Goal: Find specific page/section: Find specific page/section

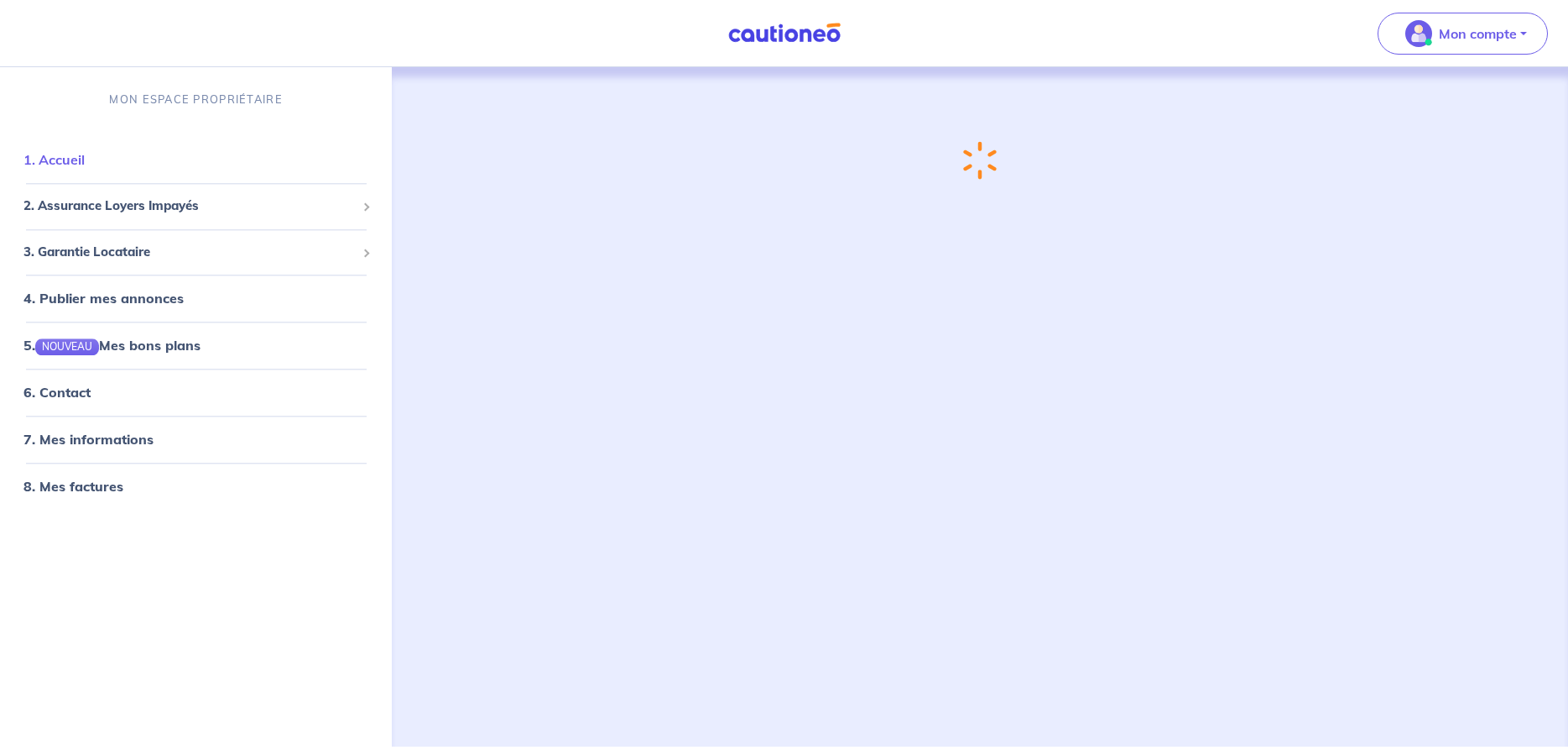
click at [83, 158] on link "1. Accueil" at bounding box center [54, 160] width 62 height 17
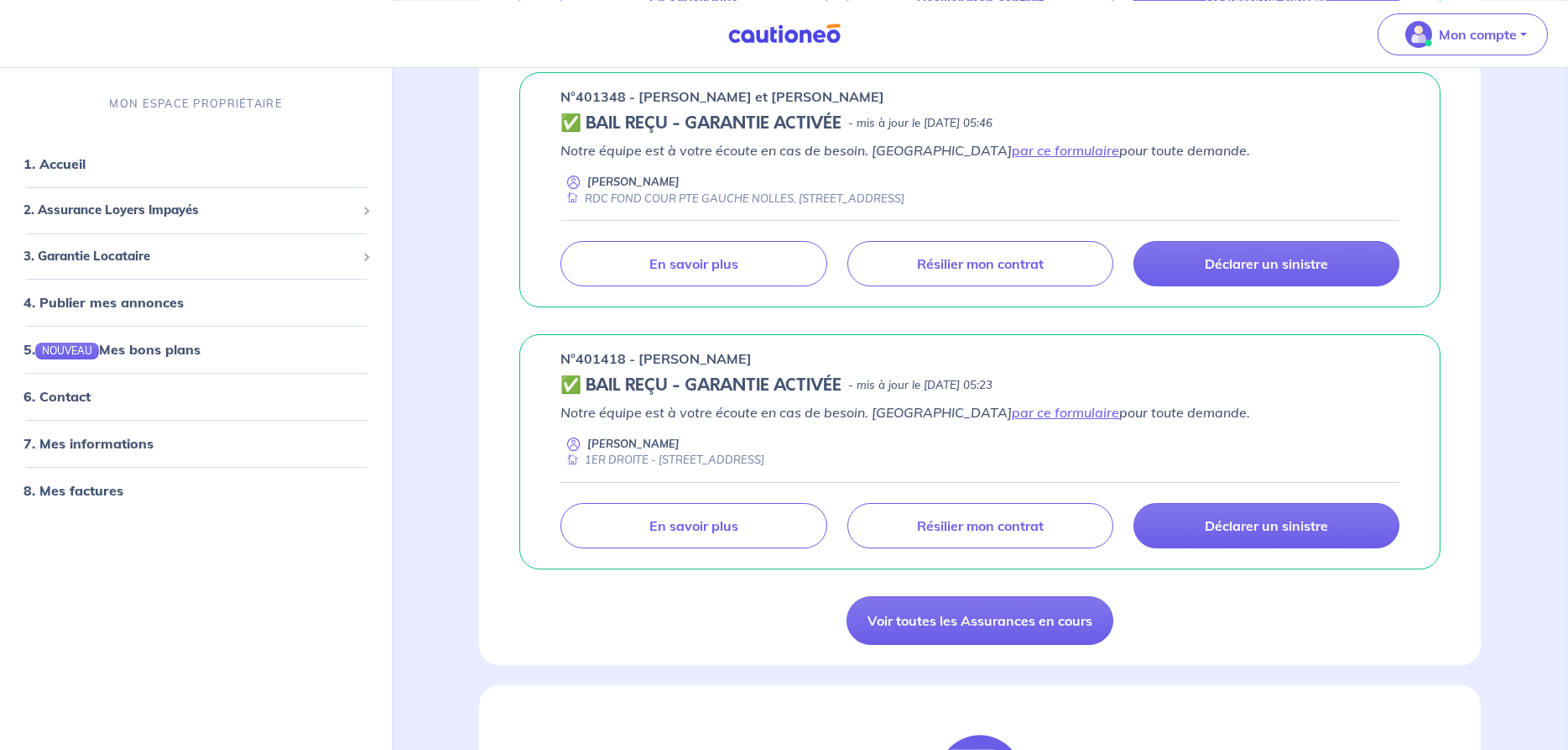
scroll to position [1113, 0]
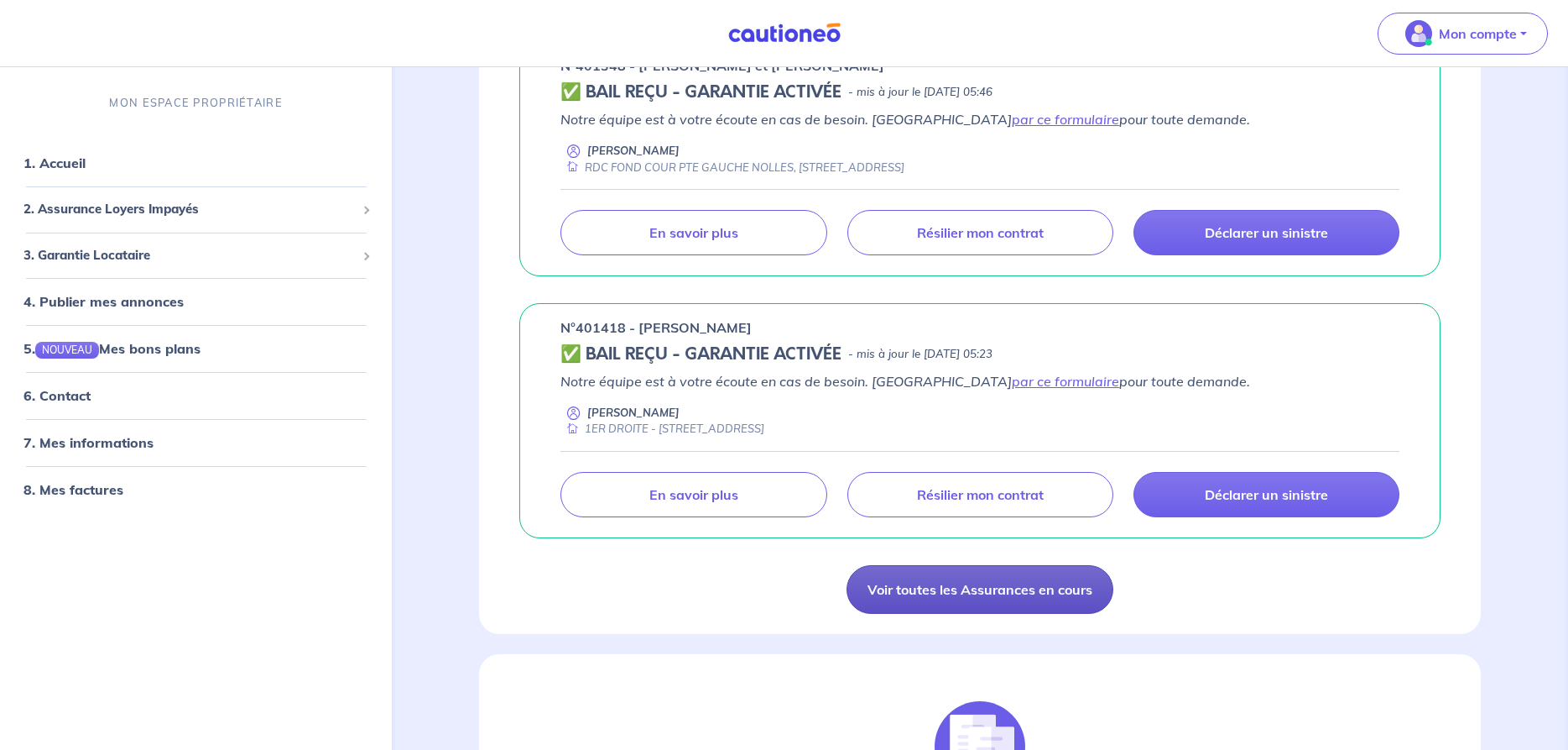
click at [968, 574] on link "Voir toutes les Assurances en cours" at bounding box center [980, 589] width 267 height 48
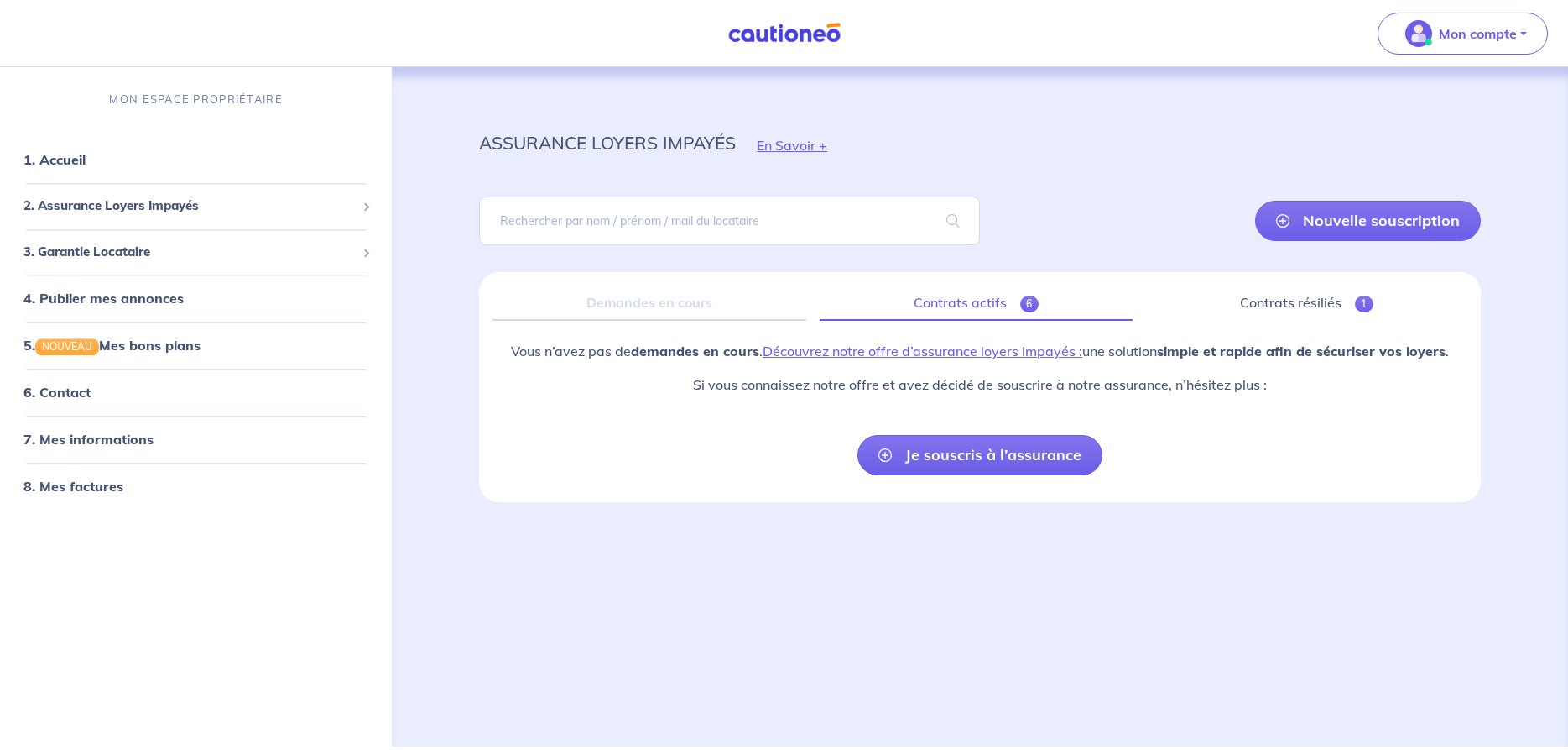
click at [988, 307] on link "Contrats actifs 6" at bounding box center [977, 302] width 313 height 35
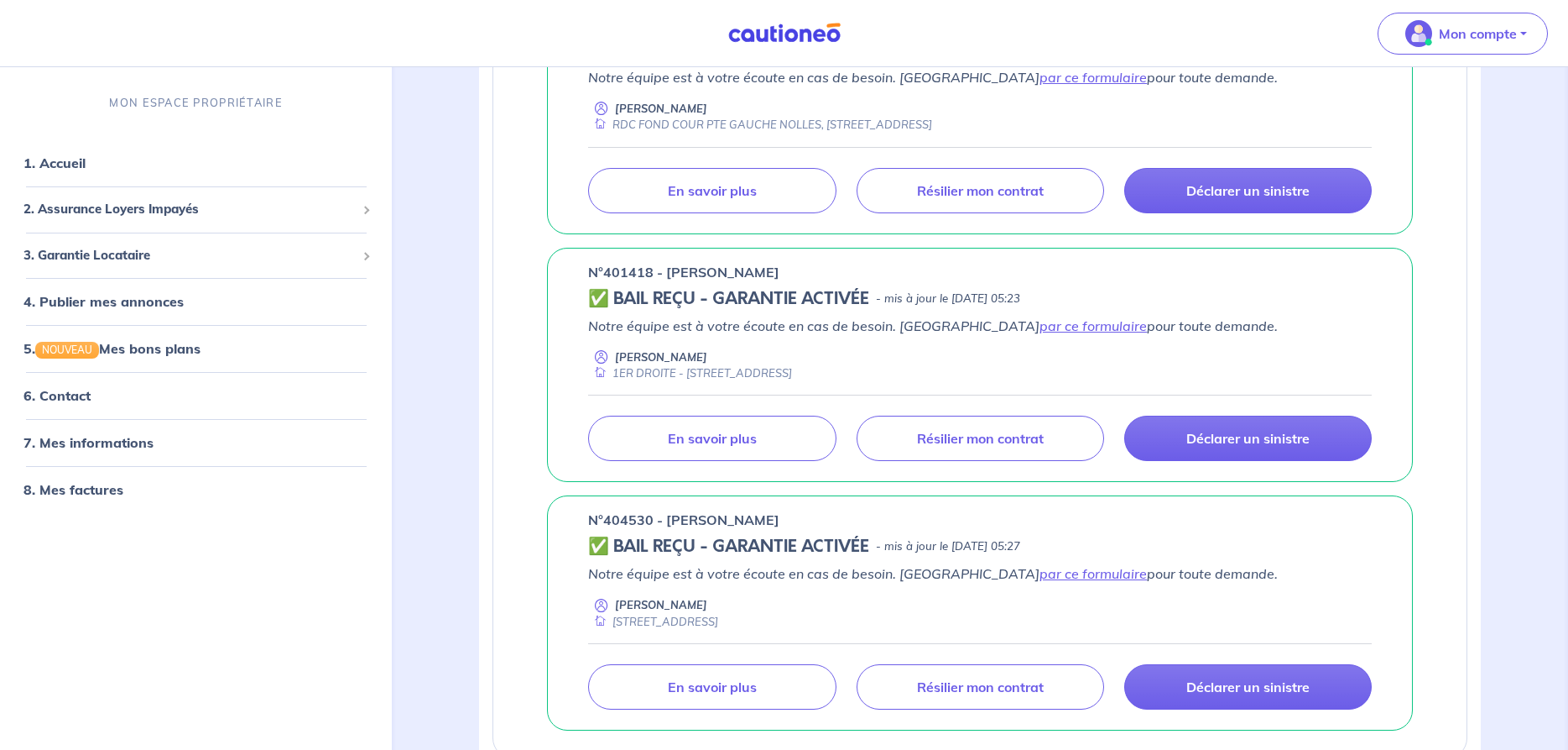
scroll to position [1285, 0]
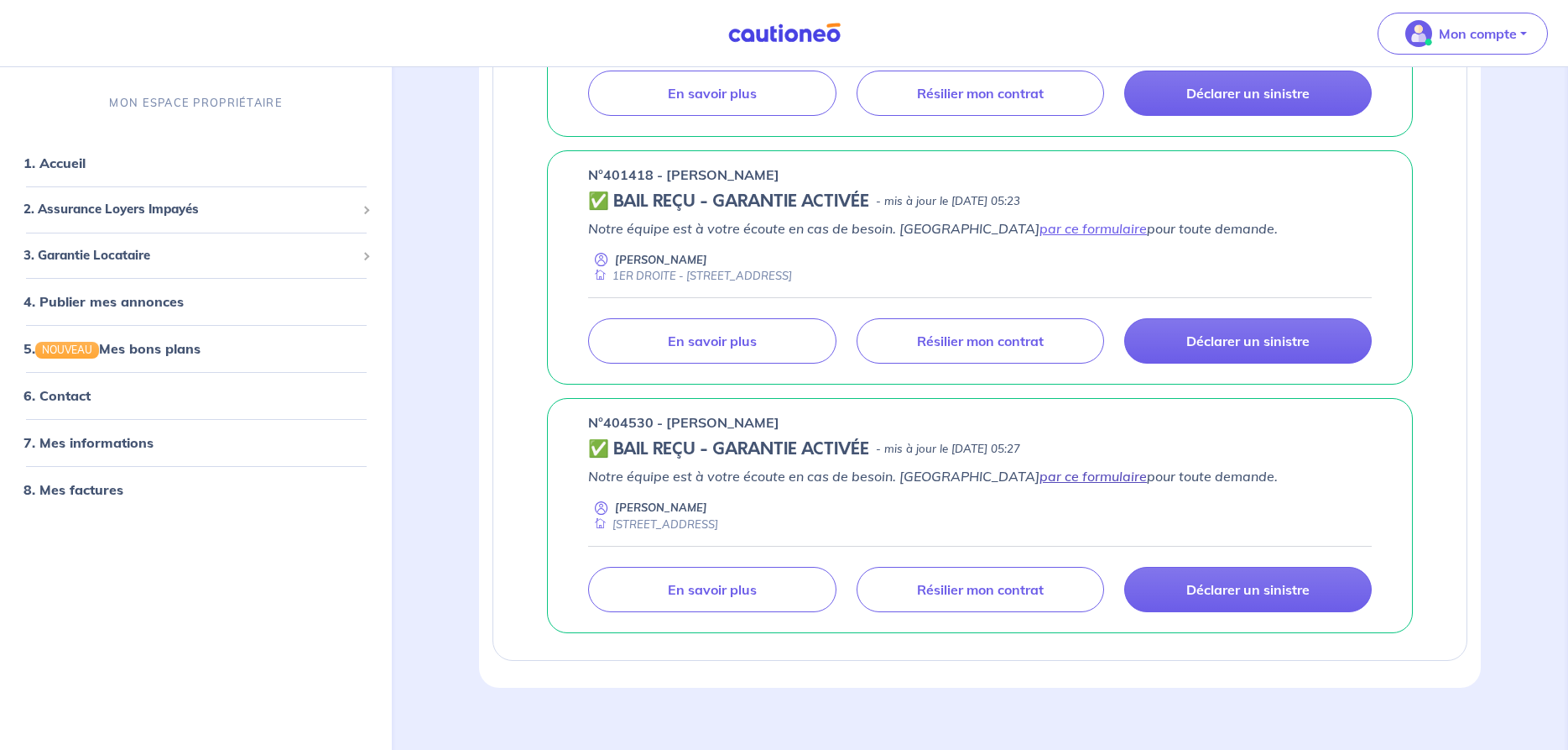
click at [1040, 479] on link "par ce formulaire" at bounding box center [1094, 476] width 107 height 17
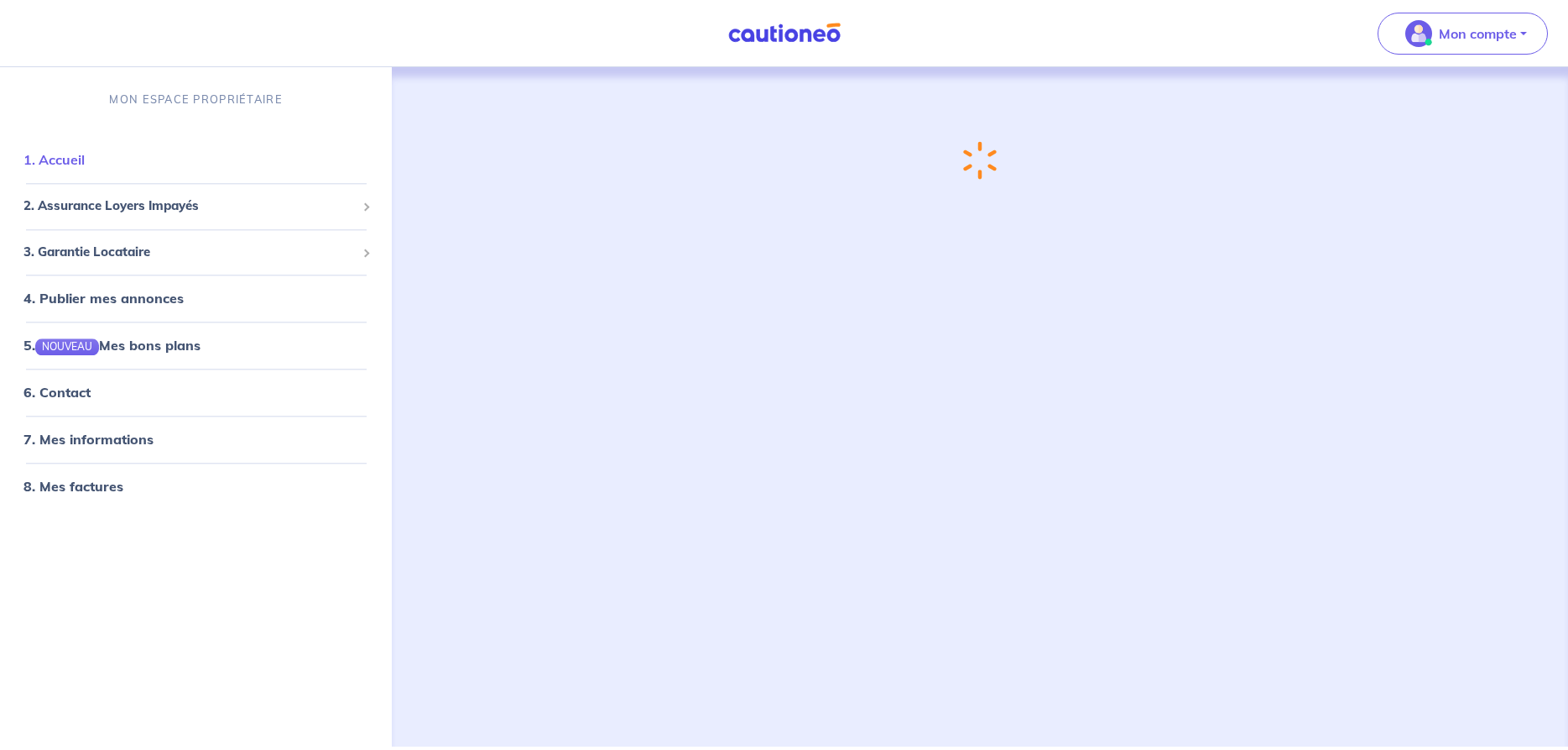
click at [72, 160] on link "1. Accueil" at bounding box center [54, 160] width 62 height 17
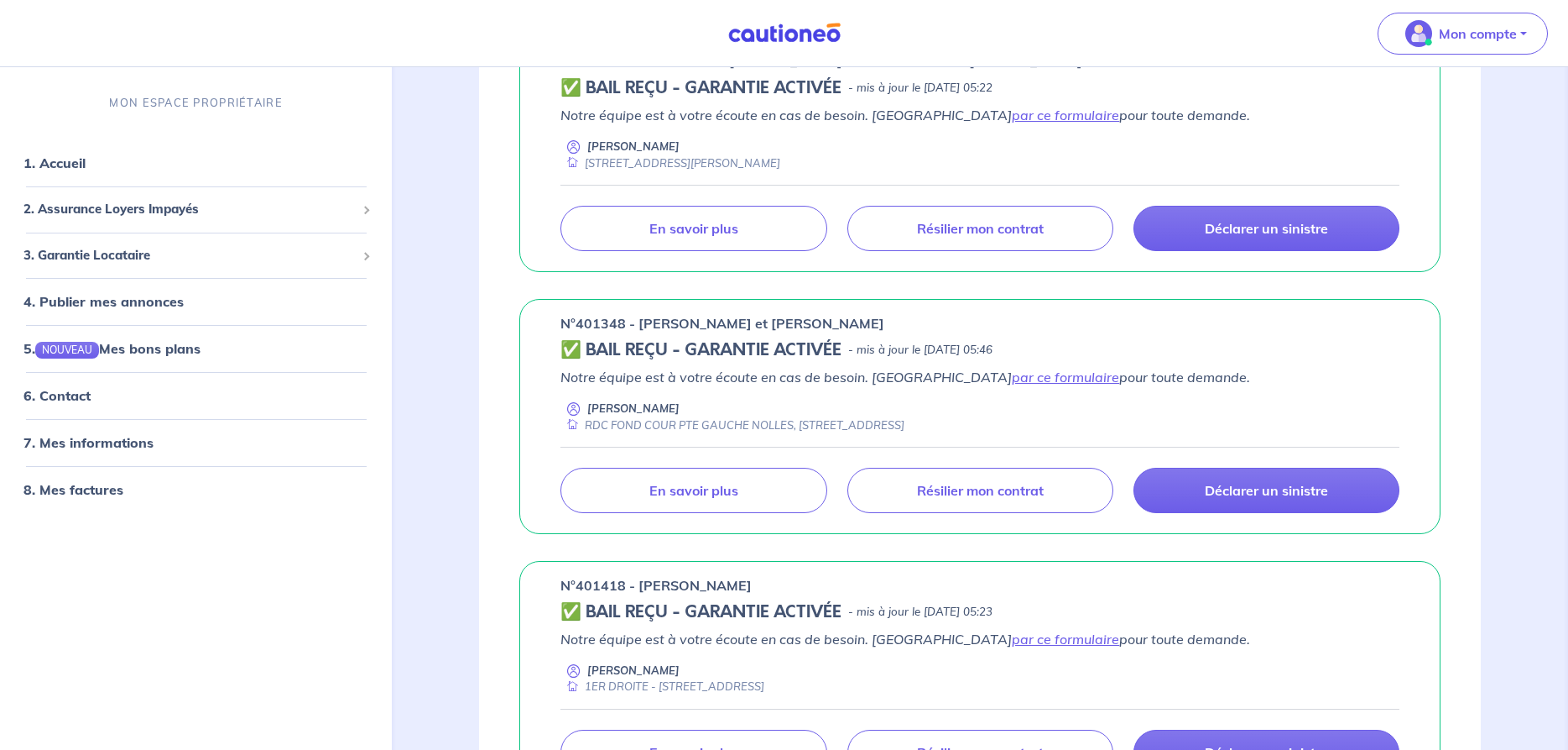
scroll to position [856, 0]
click at [1012, 375] on link "par ce formulaire" at bounding box center [1066, 375] width 107 height 17
